Goal: Find specific page/section: Find specific page/section

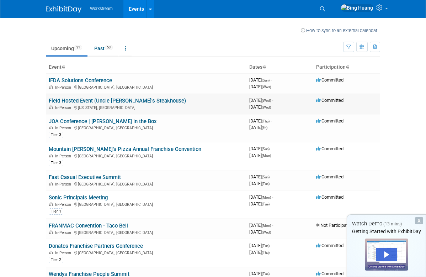
click at [320, 100] on icon at bounding box center [318, 100] width 5 height 5
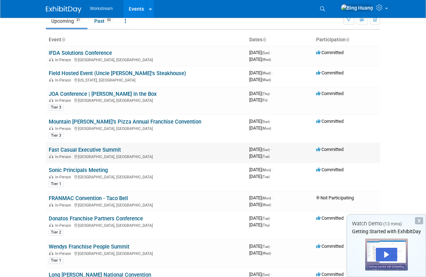
scroll to position [29, 0]
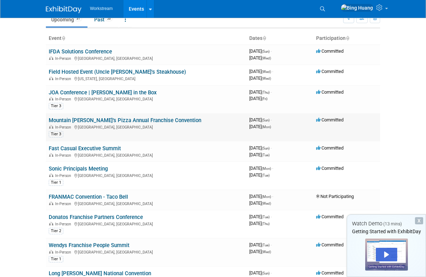
click at [134, 117] on td "Mountain Mike’s Pizza Annual Franchise Convention In-Person Las Vegas, NV Tier 3" at bounding box center [146, 127] width 201 height 28
click at [113, 146] on link "Fast Casual Executive Summit" at bounding box center [85, 148] width 72 height 6
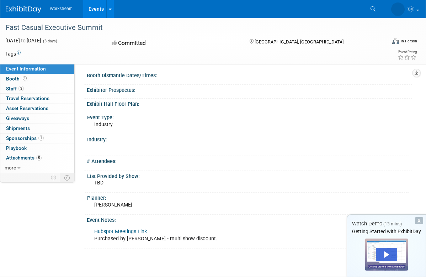
scroll to position [104, 0]
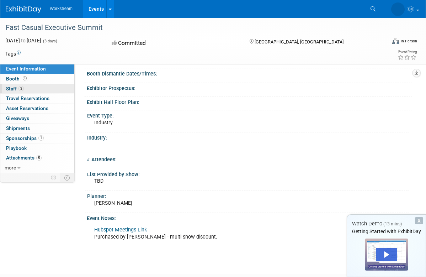
click at [32, 88] on link "3 Staff 3" at bounding box center [37, 89] width 74 height 10
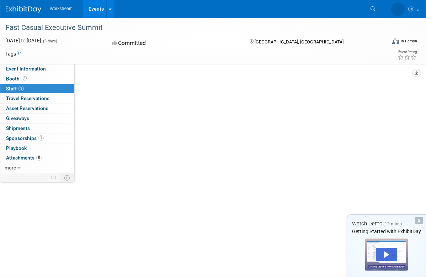
scroll to position [0, 0]
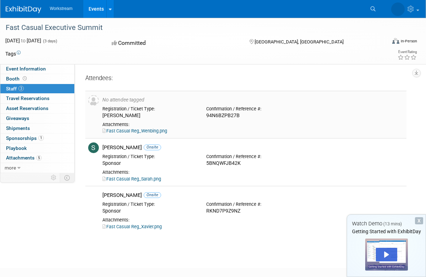
click at [157, 130] on link "Fast Casual Reg_Wenbing.png" at bounding box center [134, 130] width 65 height 5
click at [38, 100] on span "Travel Reservations 0" at bounding box center [27, 98] width 43 height 6
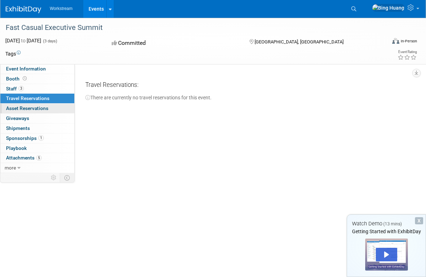
click at [59, 108] on link "0 Asset Reservations 0" at bounding box center [37, 108] width 74 height 10
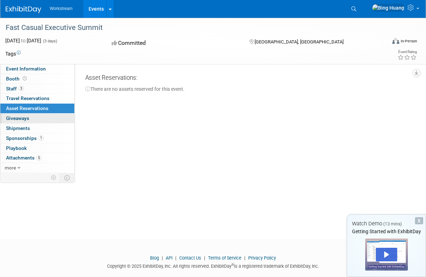
click at [40, 116] on link "0 Giveaways 0" at bounding box center [37, 118] width 74 height 10
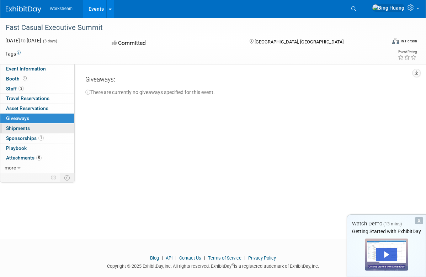
click at [37, 128] on link "0 Shipments 0" at bounding box center [37, 128] width 74 height 10
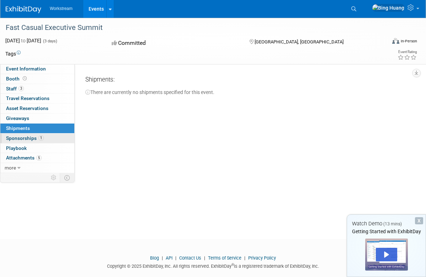
click at [26, 138] on span "Sponsorships 1" at bounding box center [25, 138] width 38 height 6
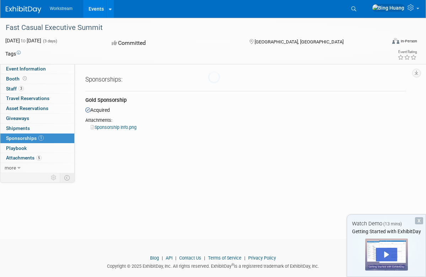
click at [26, 138] on span "Sponsorships 1" at bounding box center [25, 138] width 38 height 6
click at [110, 124] on link "Sponsorship Info.png" at bounding box center [114, 126] width 46 height 5
click at [29, 149] on link "0 Playbook 0" at bounding box center [37, 148] width 74 height 10
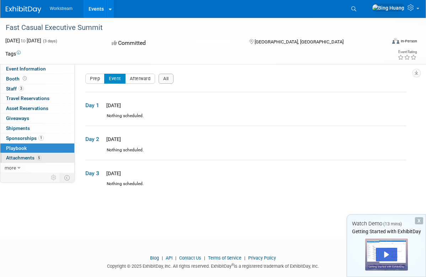
click at [25, 158] on span "Attachments 5" at bounding box center [24, 158] width 36 height 6
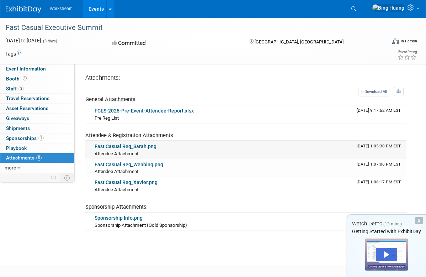
click at [123, 148] on link "Fast Casual Reg_Sarah.png" at bounding box center [126, 146] width 62 height 6
click at [137, 163] on link "Fast Casual Reg_Wenbing.png" at bounding box center [129, 164] width 69 height 6
click at [134, 182] on link "Fast Casual Reg_Xavier.png" at bounding box center [126, 182] width 63 height 6
click at [131, 147] on link "Fast Casual Reg_Sarah.png" at bounding box center [126, 146] width 62 height 6
click at [133, 165] on link "Fast Casual Reg_Wenbing.png" at bounding box center [129, 164] width 69 height 6
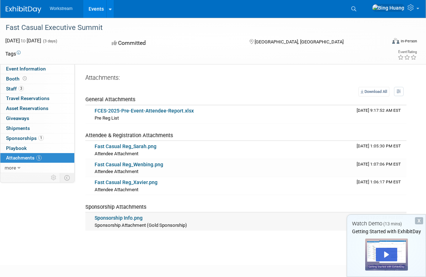
click at [133, 216] on link "Sponsorship Info.png" at bounding box center [119, 218] width 48 height 6
click at [17, 165] on link "more" at bounding box center [37, 168] width 74 height 10
click at [26, 178] on span "Event Binder (.pdf export)" at bounding box center [34, 178] width 57 height 6
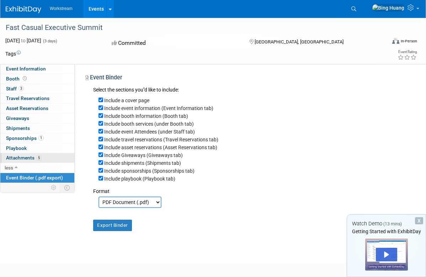
click at [21, 158] on span "Attachments 5" at bounding box center [24, 158] width 36 height 6
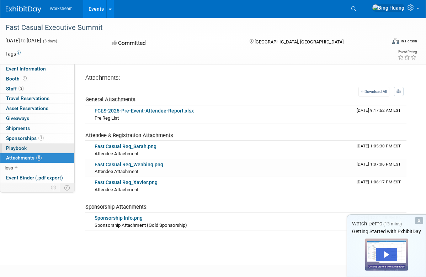
click at [18, 146] on span "Playbook 0" at bounding box center [16, 148] width 21 height 6
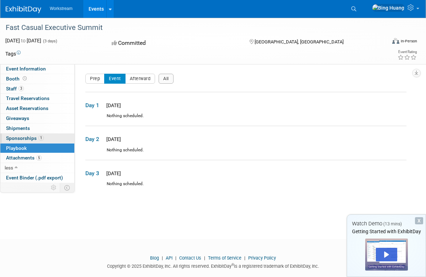
click at [22, 135] on link "1 Sponsorships 1" at bounding box center [37, 138] width 74 height 10
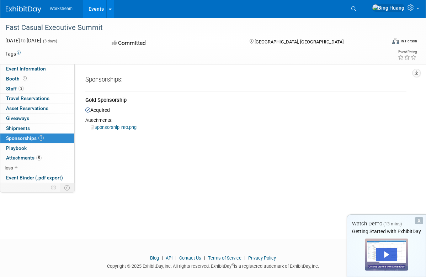
click at [92, 10] on link "Events" at bounding box center [96, 9] width 26 height 18
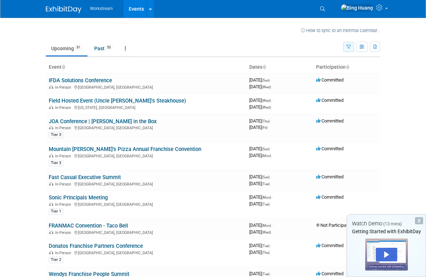
click at [347, 47] on icon "button" at bounding box center [348, 47] width 5 height 5
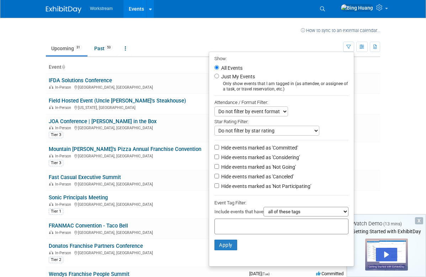
click at [246, 75] on label "Just My Events" at bounding box center [237, 76] width 35 height 7
click at [219, 75] on input "Just My Events" at bounding box center [216, 76] width 5 height 5
radio input "true"
click at [225, 245] on button "Apply" at bounding box center [225, 244] width 23 height 11
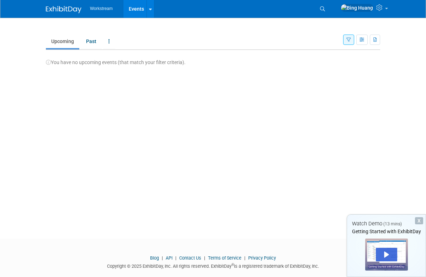
click at [346, 41] on icon "button" at bounding box center [348, 40] width 5 height 5
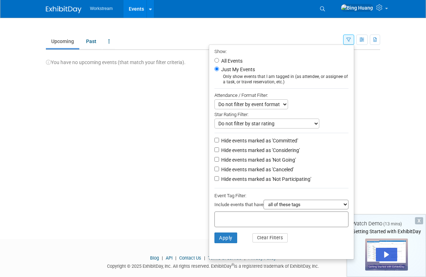
click at [223, 60] on label "All Events" at bounding box center [231, 60] width 23 height 5
click at [219, 60] on input "All Events" at bounding box center [216, 60] width 5 height 5
radio input "true"
click at [225, 240] on button "Apply" at bounding box center [225, 237] width 23 height 11
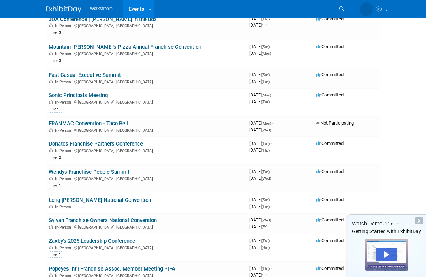
scroll to position [103, 0]
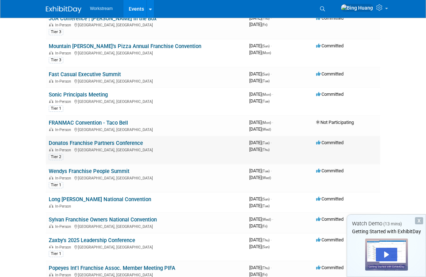
click at [82, 143] on link "Donatos Franchise Partners Conference" at bounding box center [96, 143] width 94 height 6
click at [28, 174] on html "Workstream Events Recently Viewed Events: Fast Casual Executive Summit [GEOGRAP…" at bounding box center [213, 35] width 426 height 277
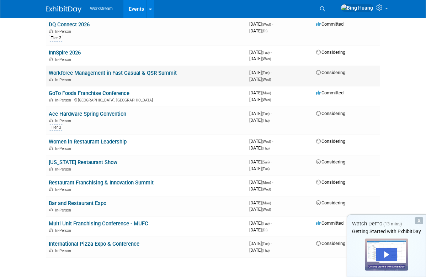
scroll to position [540, 0]
click at [95, 141] on link "Women in Restaurant Leadership" at bounding box center [88, 141] width 78 height 6
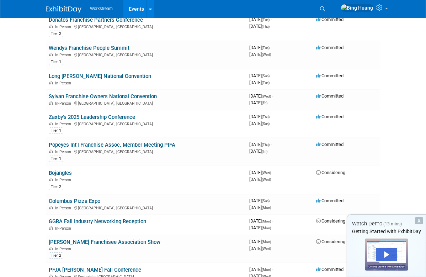
scroll to position [34, 0]
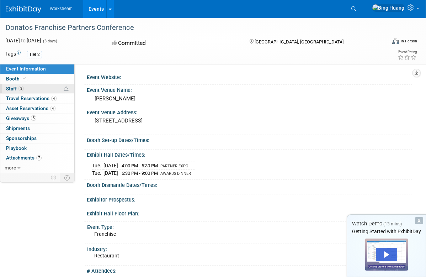
click at [22, 85] on link "3 Staff 3" at bounding box center [37, 89] width 74 height 10
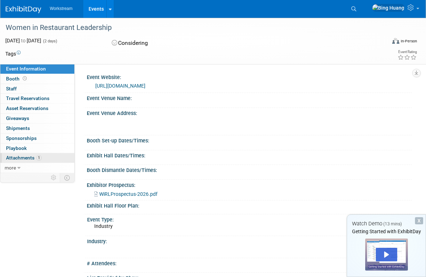
click at [25, 157] on span "Attachments 1" at bounding box center [24, 158] width 36 height 6
